Goal: Information Seeking & Learning: Find specific fact

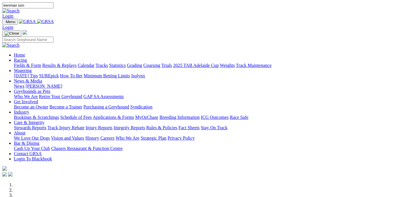
type input "kenmax son"
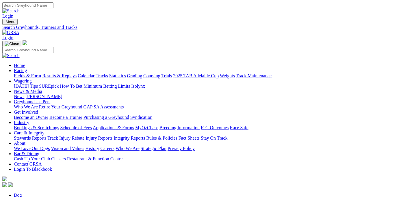
type input "Brooks"
drag, startPoint x: 59, startPoint y: 115, endPoint x: 16, endPoint y: 113, distance: 43.1
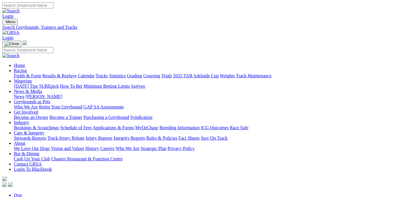
type input "Brooks"
